Goal: Transaction & Acquisition: Purchase product/service

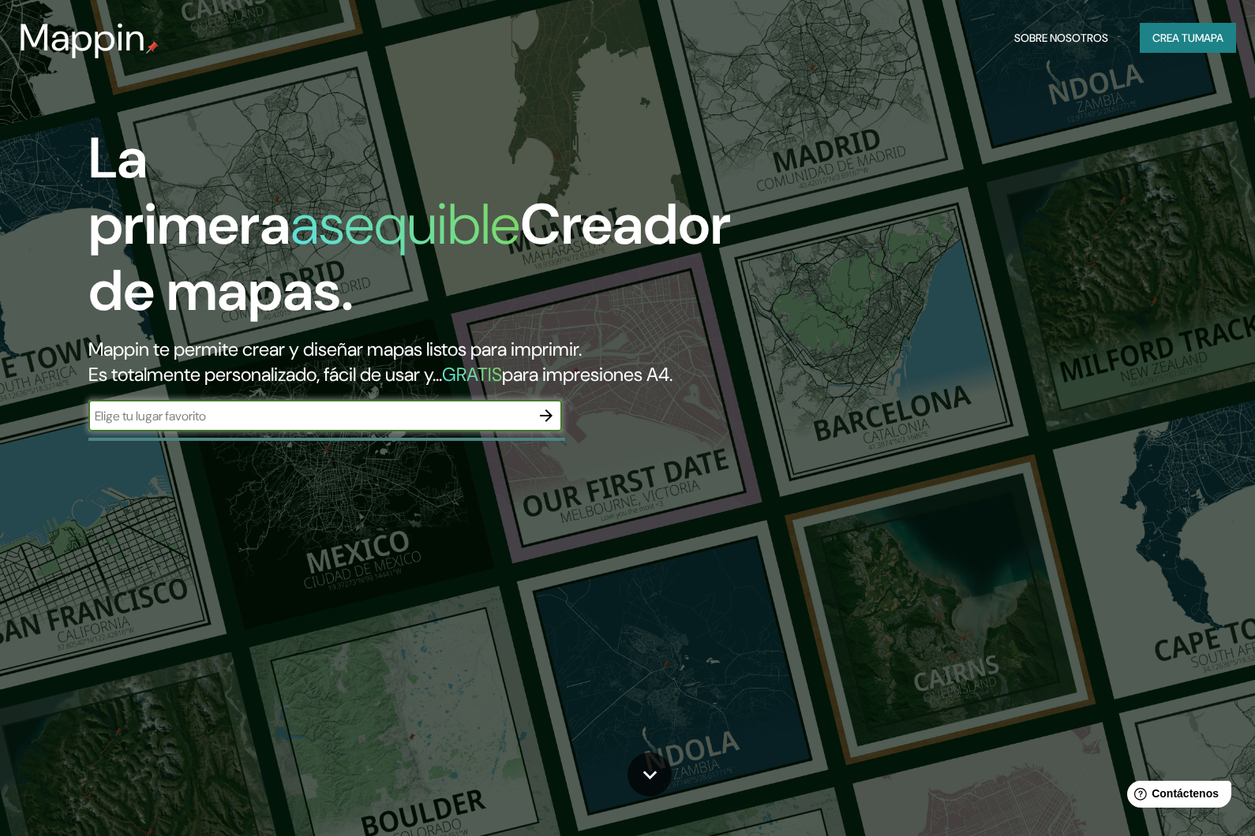
click at [289, 425] on input "text" at bounding box center [309, 416] width 442 height 18
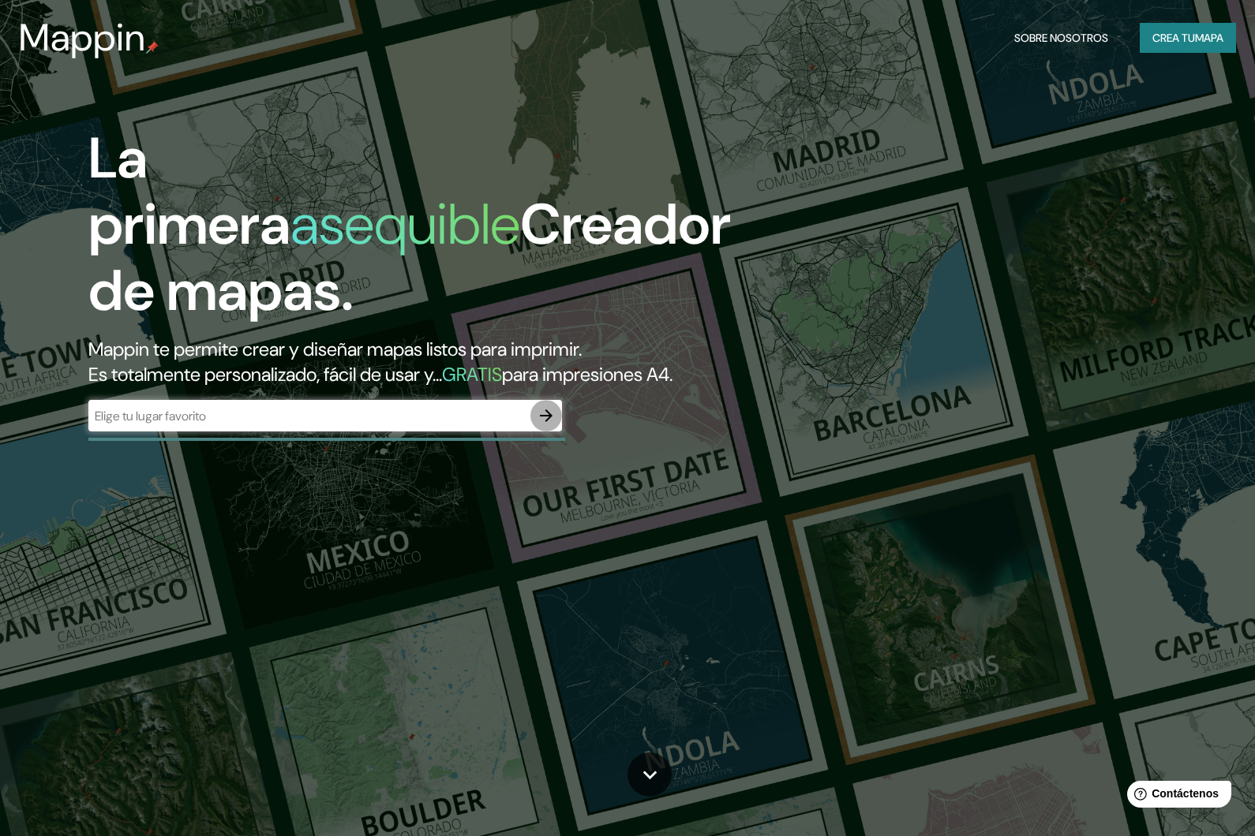
click at [553, 425] on icon "button" at bounding box center [546, 415] width 19 height 19
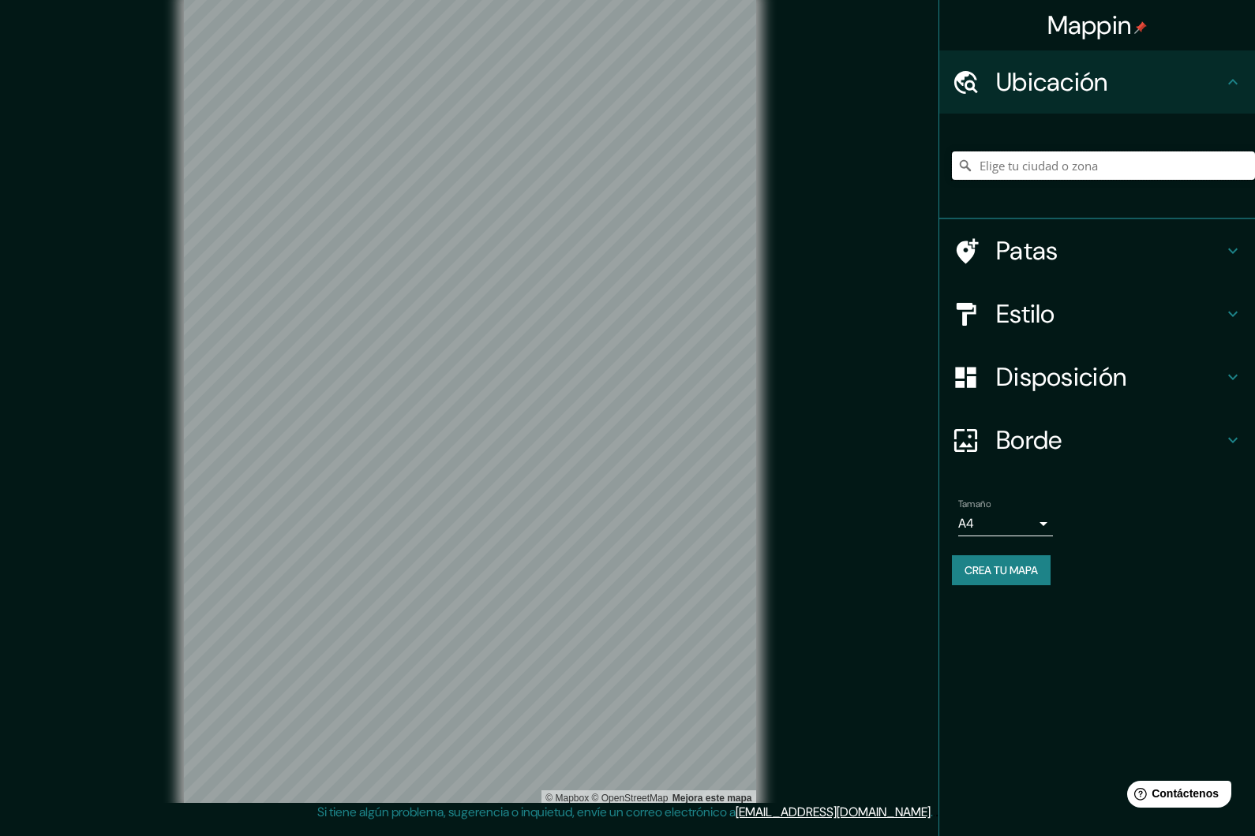
click at [1036, 161] on input "Elige tu ciudad o zona" at bounding box center [1103, 166] width 303 height 28
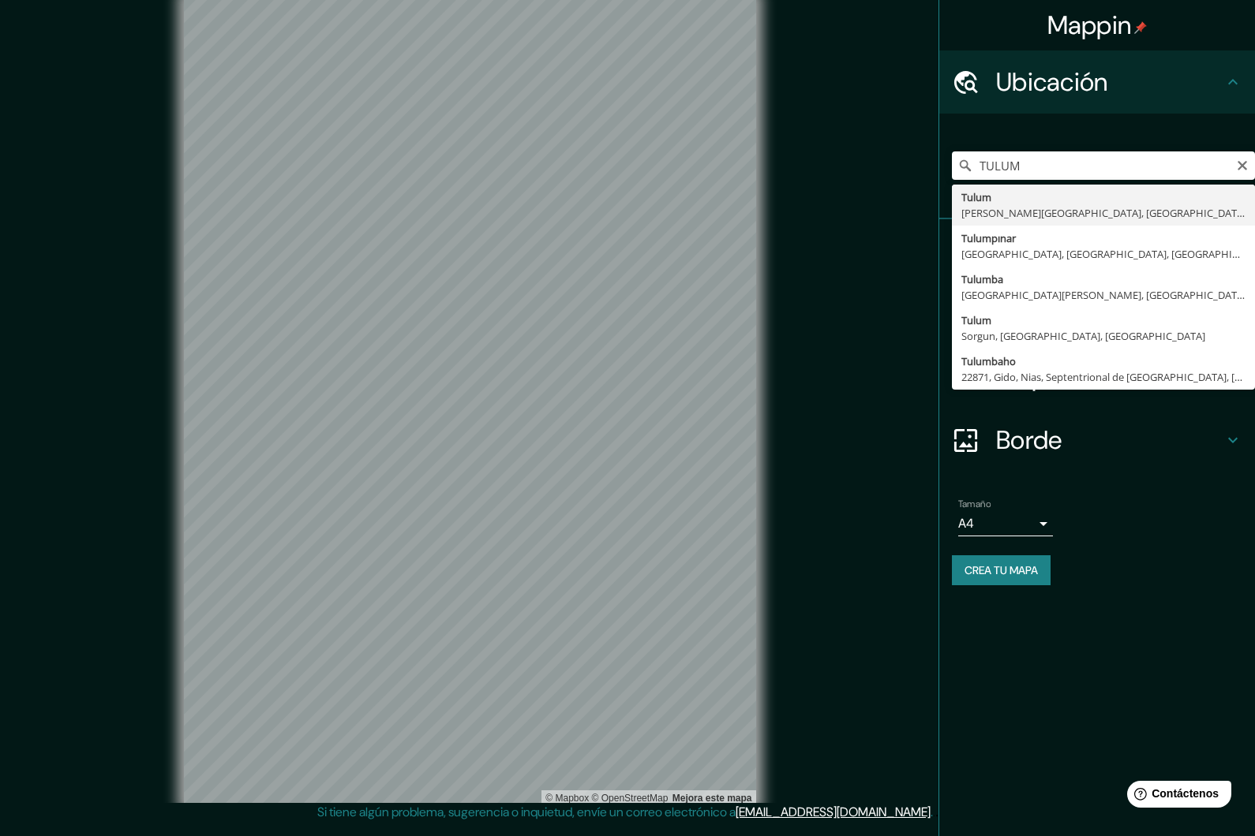
type input "Tulum, [PERSON_NAME][GEOGRAPHIC_DATA], [GEOGRAPHIC_DATA]"
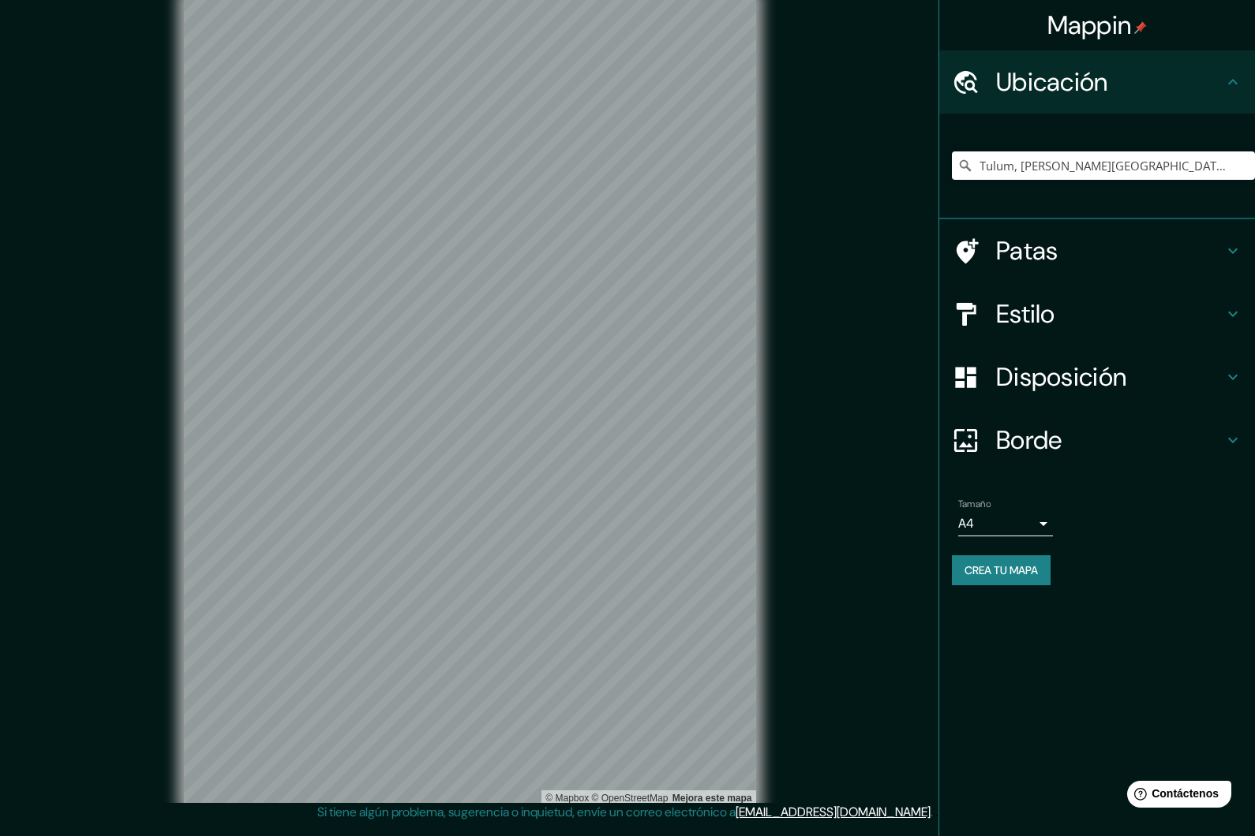
click at [1038, 568] on font "Crea tu mapa" at bounding box center [1000, 570] width 73 height 14
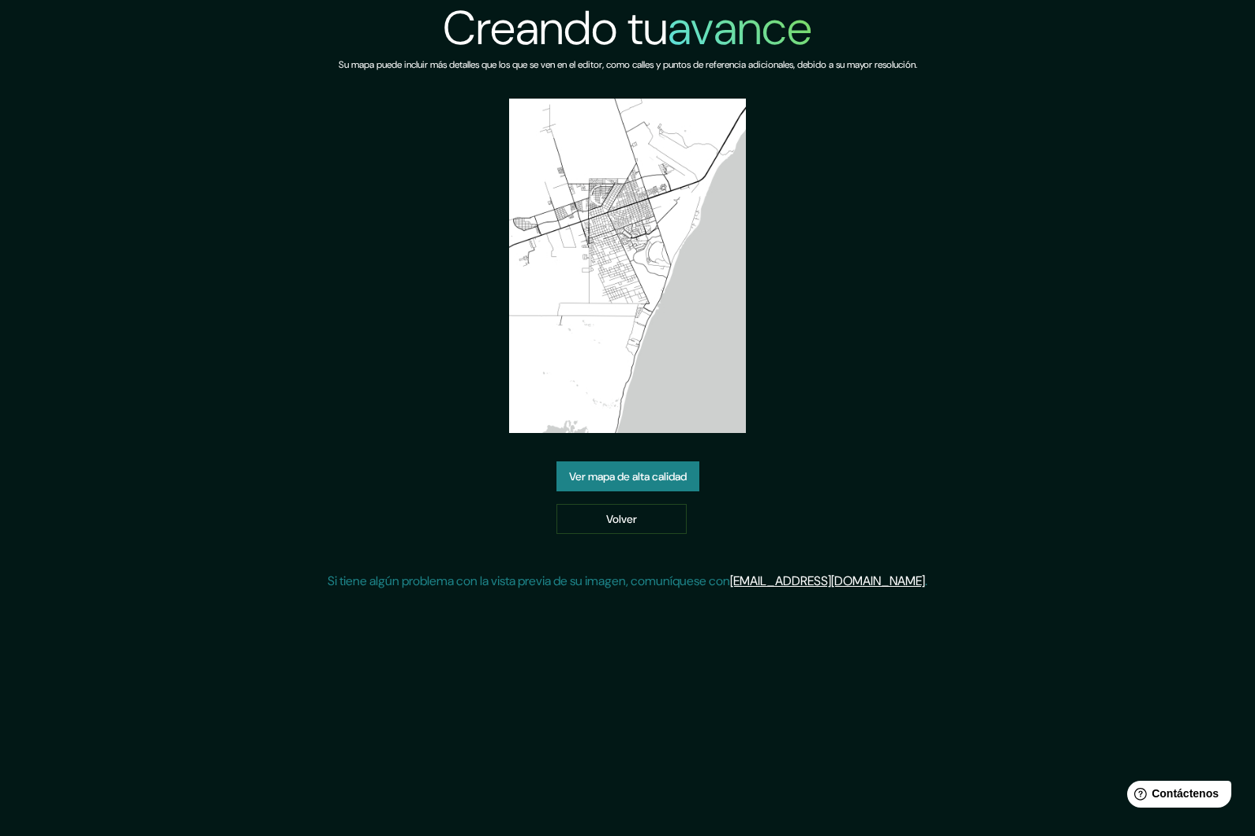
click at [681, 484] on font "Ver mapa de alta calidad" at bounding box center [628, 477] width 118 height 14
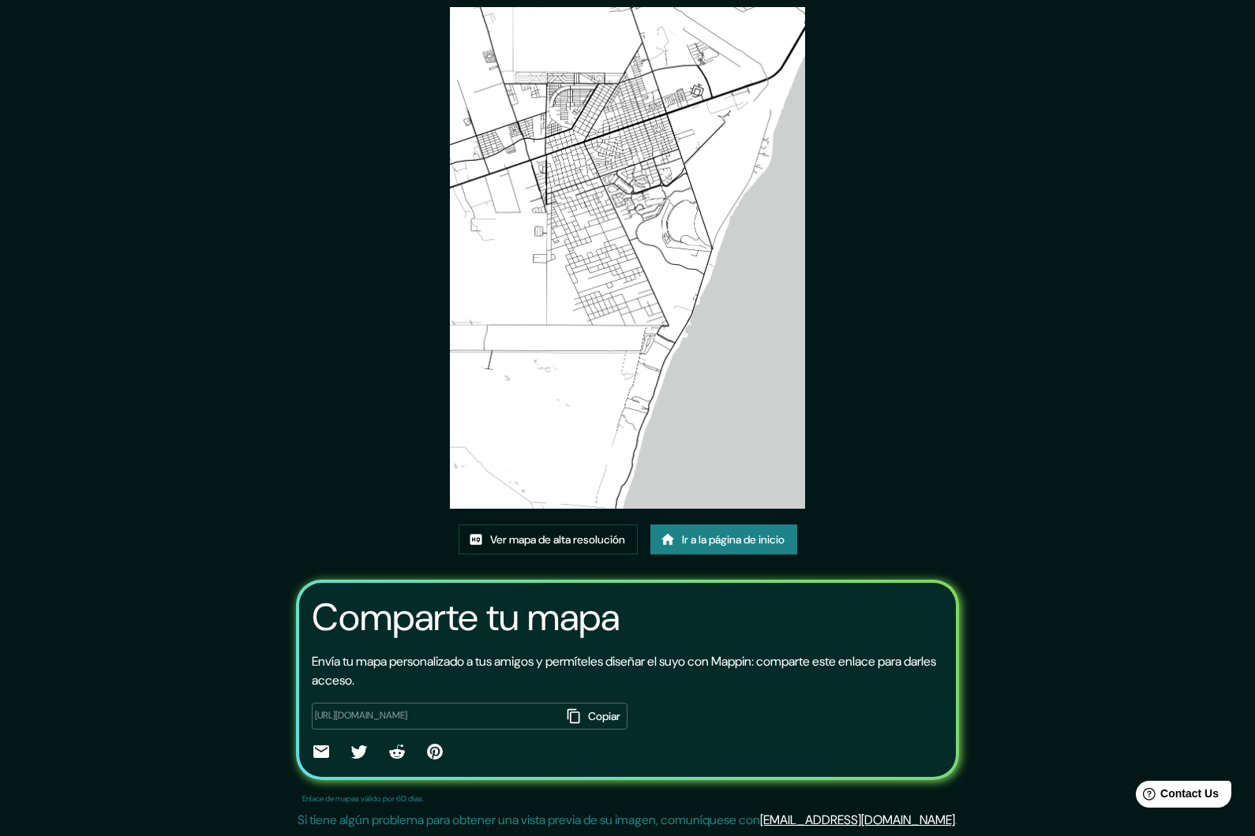
scroll to position [99, 0]
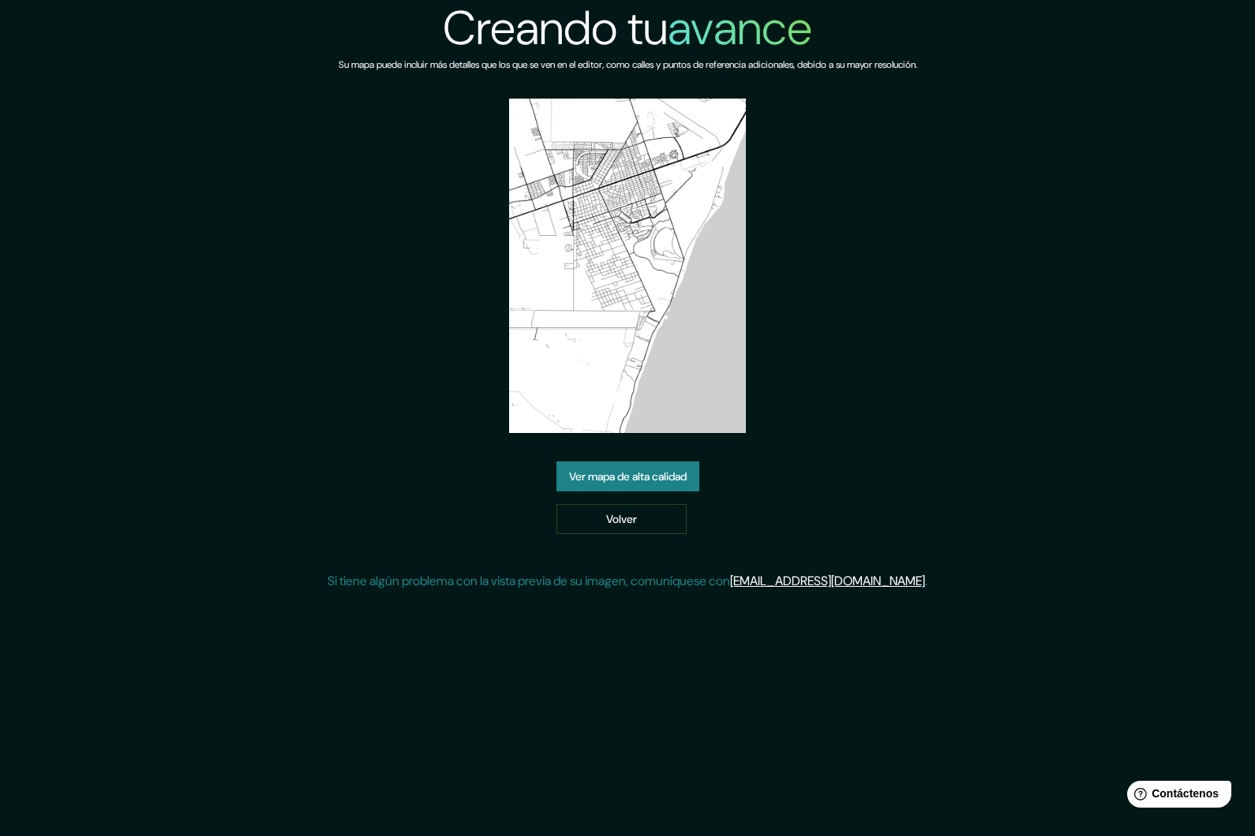
click at [705, 380] on img at bounding box center [627, 266] width 237 height 335
click at [674, 484] on font "Ver mapa de alta calidad" at bounding box center [628, 477] width 118 height 14
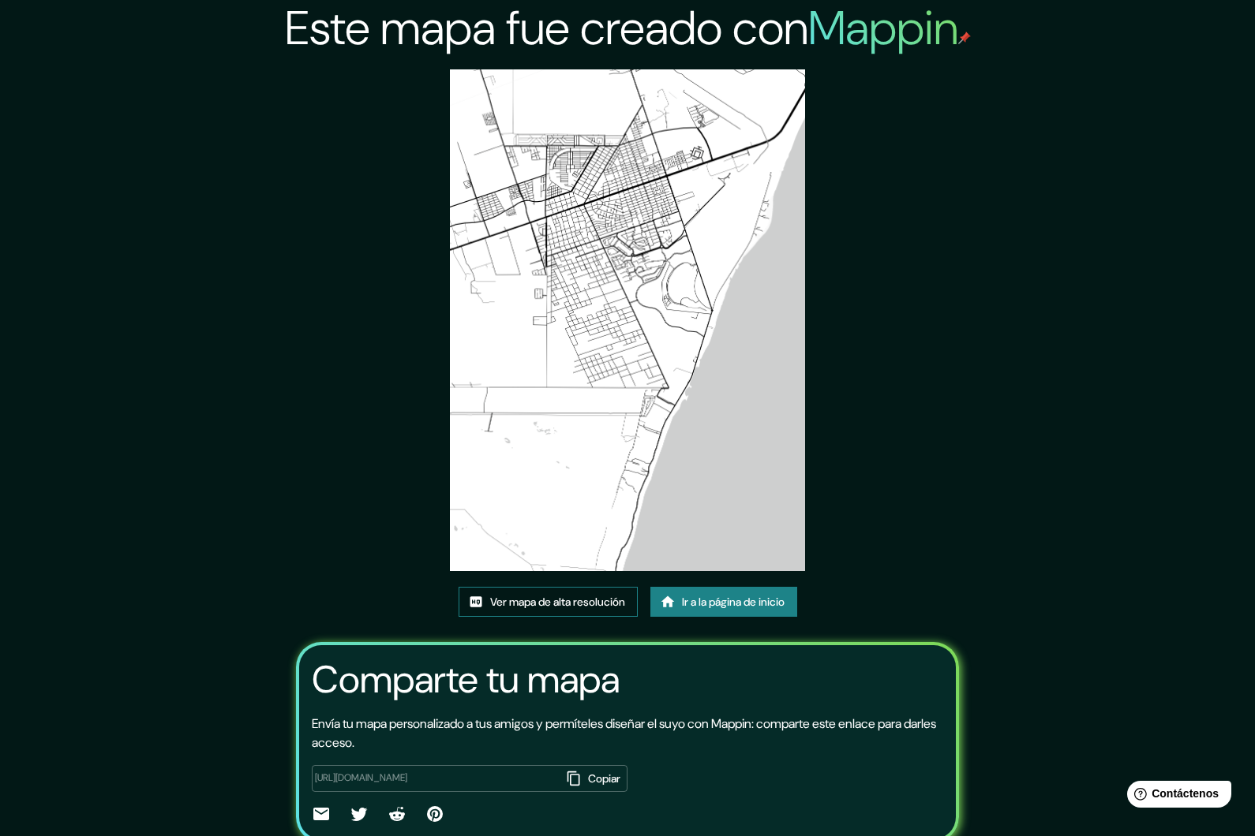
click at [620, 617] on link "Ver mapa de alta resolución" at bounding box center [547, 602] width 179 height 30
